Goal: Transaction & Acquisition: Purchase product/service

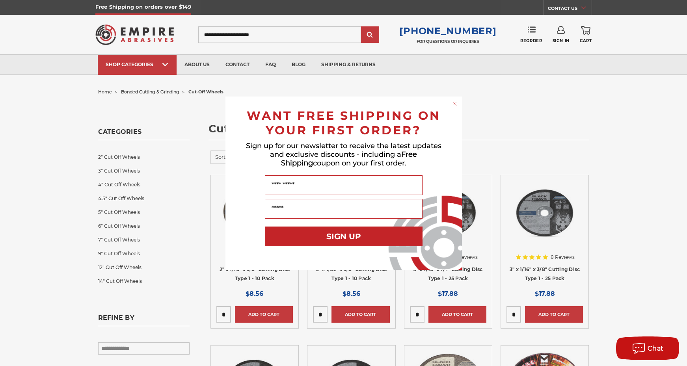
click at [142, 65] on div "Close dialog WANT FREE SHIPPING ON YOUR FIRST ORDER? Sign up for our newsletter…" at bounding box center [343, 183] width 687 height 366
click at [453, 104] on circle "Close dialog" at bounding box center [454, 103] width 7 height 7
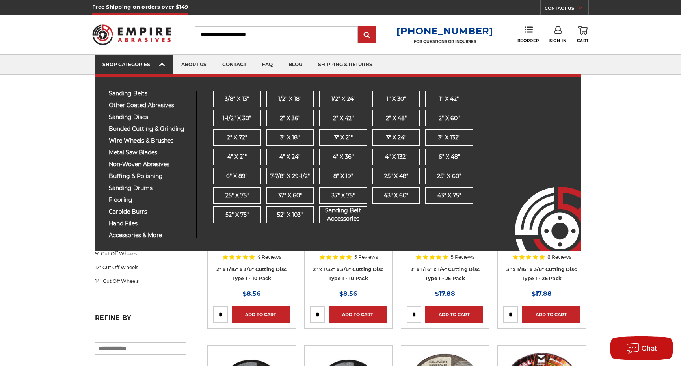
click at [128, 66] on div "SHOP CATEGORIES" at bounding box center [133, 64] width 63 height 6
click at [127, 93] on span "sanding belts" at bounding box center [150, 94] width 82 height 6
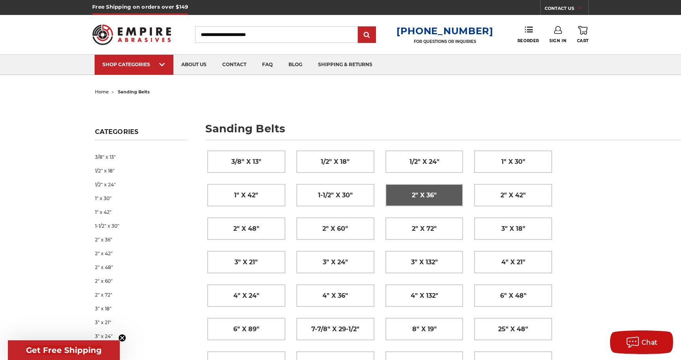
click at [435, 195] on span "2" x 36"" at bounding box center [424, 195] width 25 height 13
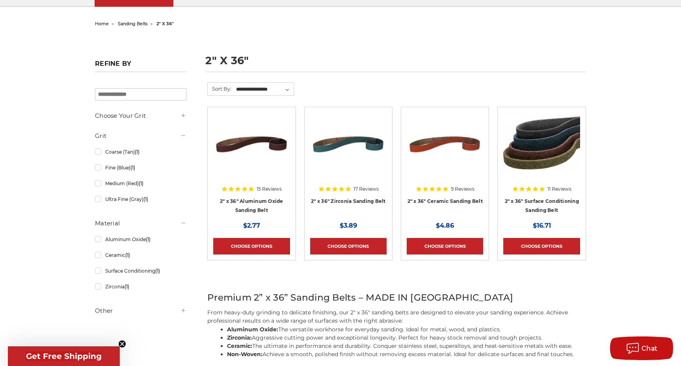
scroll to position [54, 0]
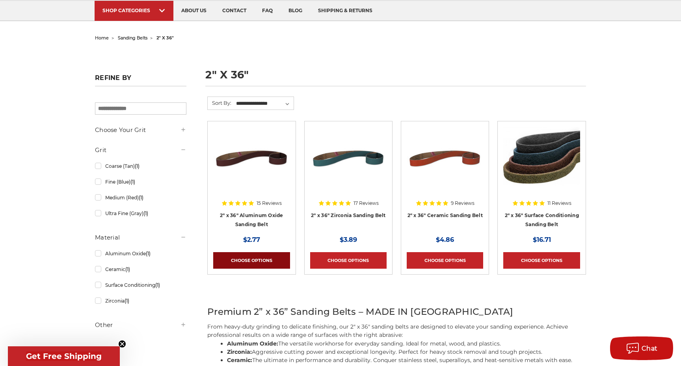
click at [260, 260] on link "Choose Options" at bounding box center [251, 260] width 76 height 17
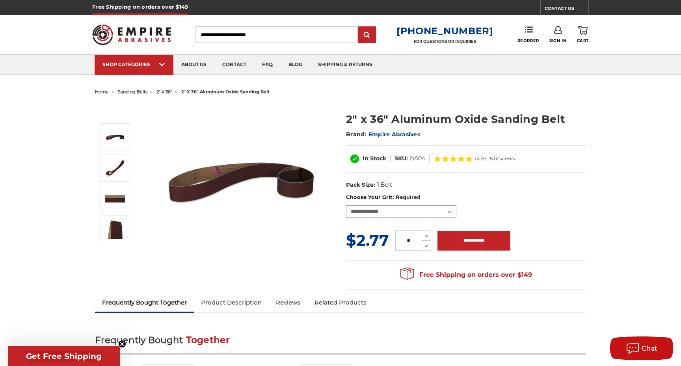
click at [373, 213] on select "**********" at bounding box center [401, 211] width 110 height 13
